Goal: Find specific page/section: Find specific page/section

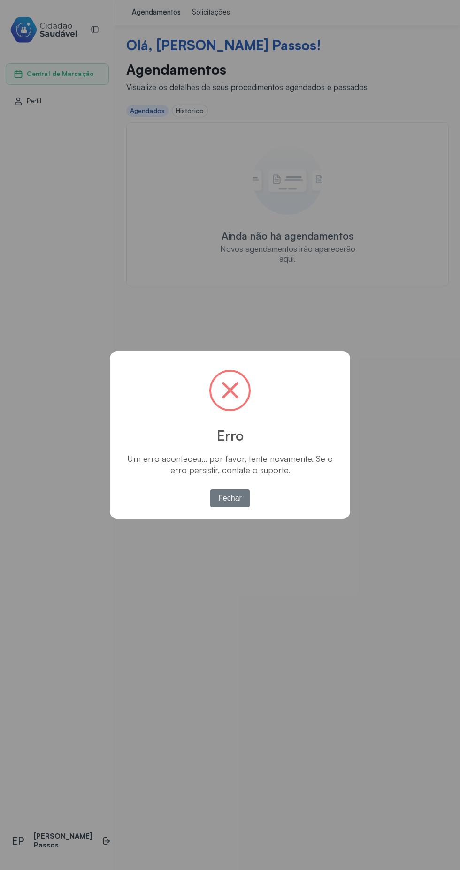
click at [429, 171] on div "× Erro Um erro aconteceu... por favor, tente novamente. Se o erro persistir, co…" at bounding box center [230, 435] width 460 height 870
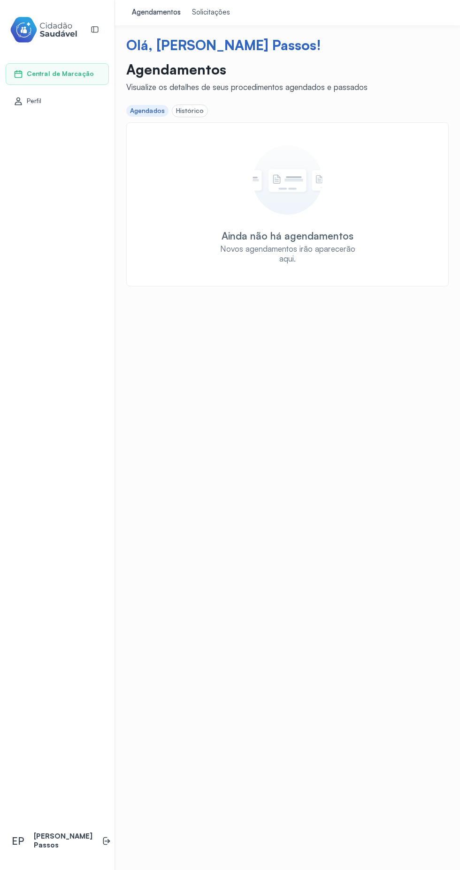
click at [38, 104] on span "Perfil" at bounding box center [34, 101] width 15 height 8
